Goal: Information Seeking & Learning: Compare options

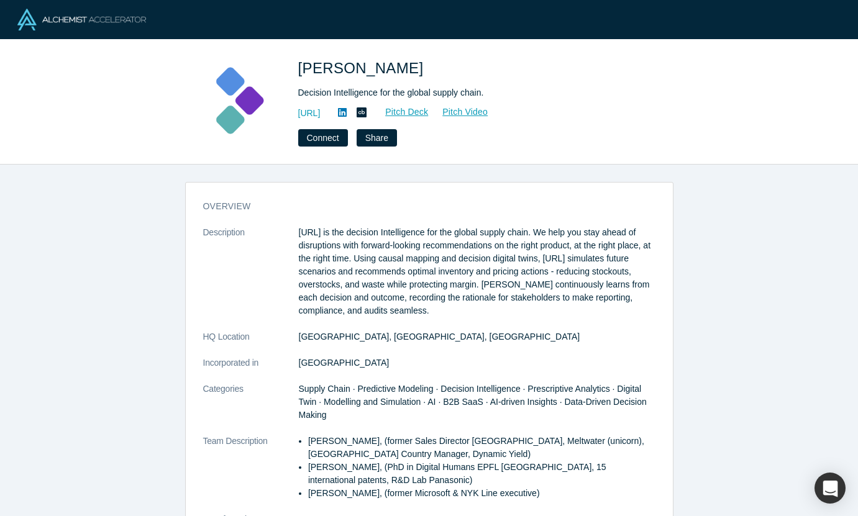
scroll to position [-9, 0]
drag, startPoint x: 152, startPoint y: 209, endPoint x: 152, endPoint y: 236, distance: 27.3
click at [152, 236] on div "overview Description Kimaru.ai is the decision Intelligence for the global supp…" at bounding box center [429, 341] width 858 height 352
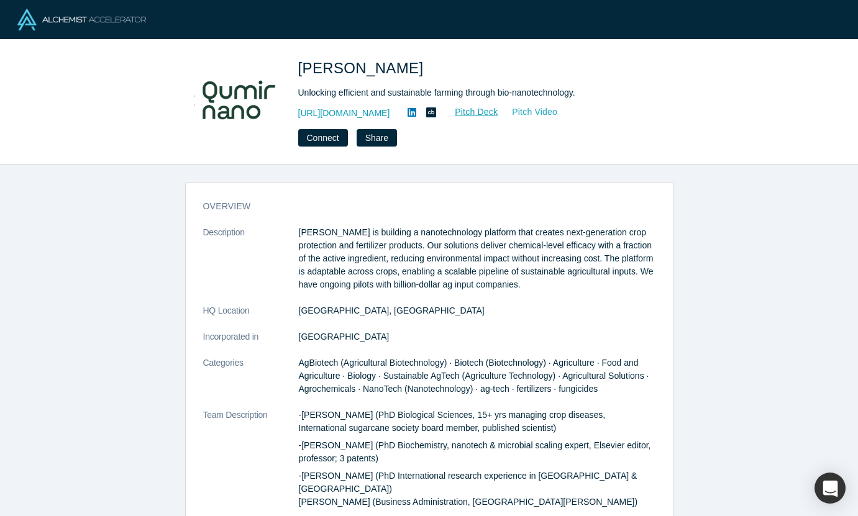
click at [545, 115] on link "Pitch Video" at bounding box center [528, 112] width 60 height 14
click at [498, 111] on link "Pitch Deck" at bounding box center [469, 112] width 57 height 14
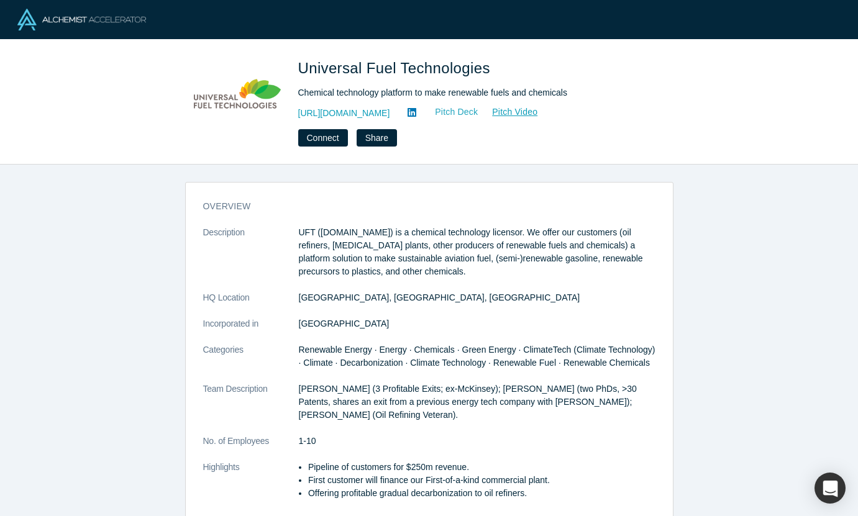
click at [452, 111] on link "Pitch Deck" at bounding box center [449, 112] width 57 height 14
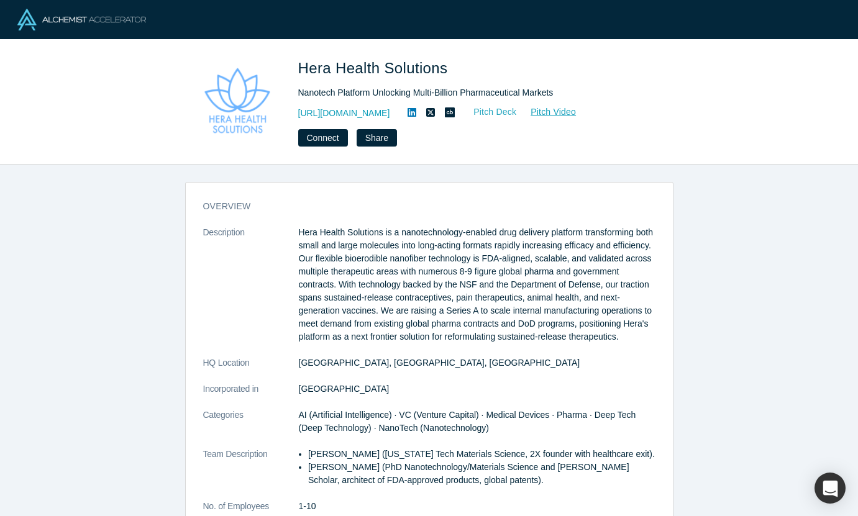
click at [517, 111] on link "Pitch Deck" at bounding box center [488, 112] width 57 height 14
